Goal: Information Seeking & Learning: Learn about a topic

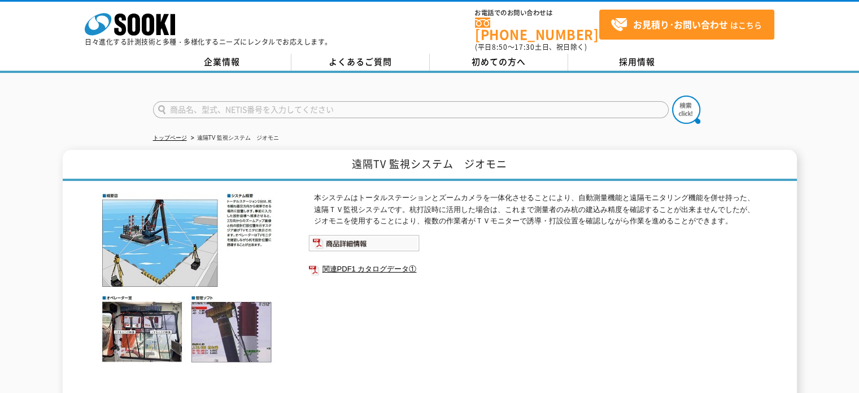
drag, startPoint x: 245, startPoint y: 144, endPoint x: 51, endPoint y: 160, distance: 194.5
click at [51, 160] on div "遠隔TV 監視システム　ジオモニ 本システムはトータルステーションとズームカメラを一体化させることにより、自動測量機能と遠隔モニタリング機能を併せ持った、遠隔…" at bounding box center [429, 292] width 859 height 285
drag, startPoint x: 5, startPoint y: 171, endPoint x: 11, endPoint y: 163, distance: 10.1
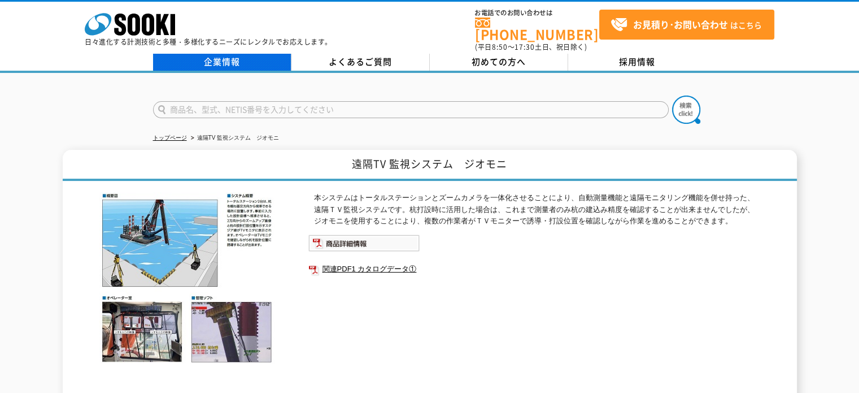
click at [219, 60] on link "企業情報" at bounding box center [222, 62] width 138 height 17
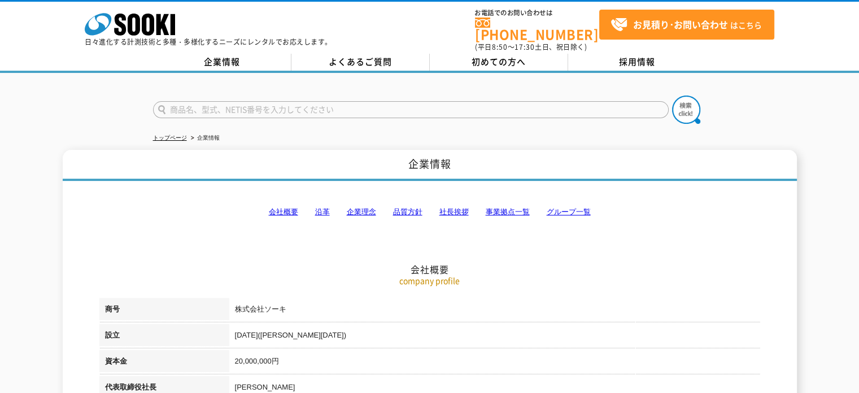
drag, startPoint x: 163, startPoint y: 74, endPoint x: 0, endPoint y: 68, distance: 162.9
drag, startPoint x: 0, startPoint y: 68, endPoint x: 6, endPoint y: 73, distance: 8.0
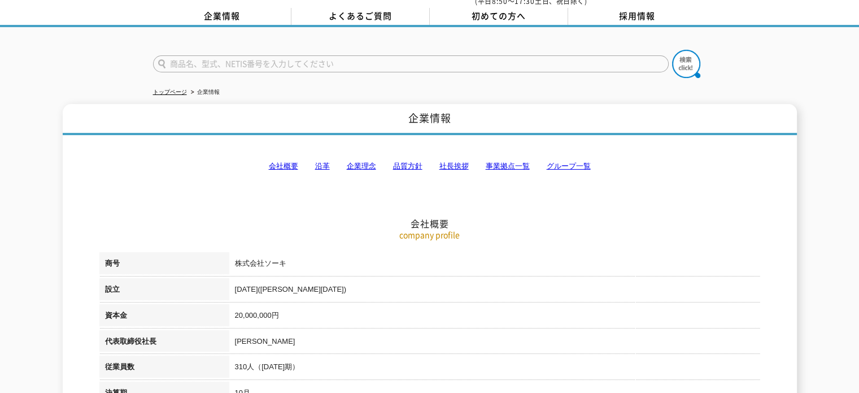
scroll to position [226, 0]
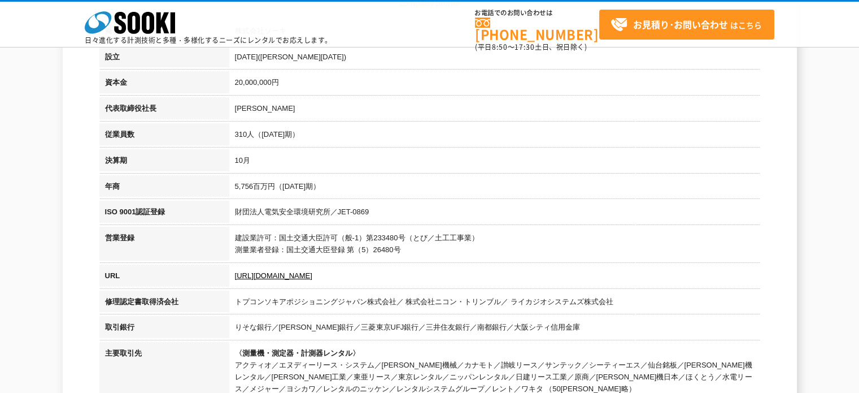
drag, startPoint x: 382, startPoint y: 206, endPoint x: 328, endPoint y: 192, distance: 56.2
drag, startPoint x: 328, startPoint y: 192, endPoint x: 468, endPoint y: 242, distance: 148.9
drag, startPoint x: 468, startPoint y: 242, endPoint x: 432, endPoint y: 237, distance: 36.5
drag, startPoint x: 432, startPoint y: 237, endPoint x: 0, endPoint y: 159, distance: 438.7
